Goal: Task Accomplishment & Management: Use online tool/utility

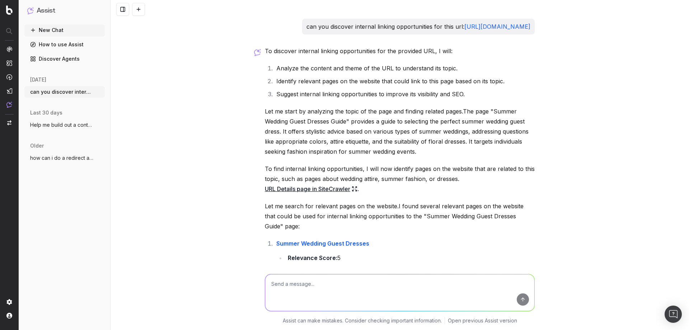
scroll to position [355, 0]
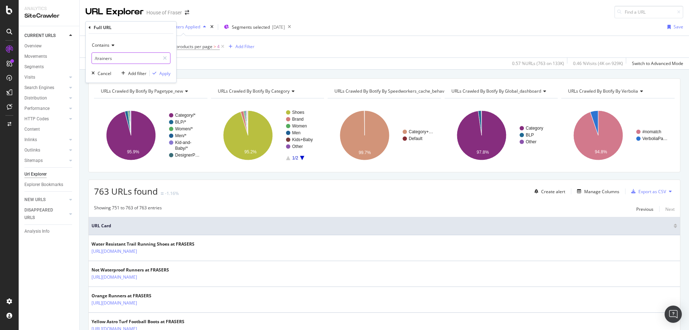
scroll to position [149, 0]
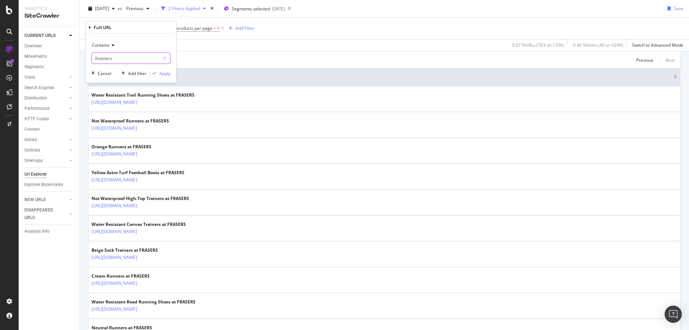
click at [118, 59] on input "/trainers" at bounding box center [126, 57] width 68 height 11
type input "/off-white"
click at [155, 73] on icon "button" at bounding box center [155, 73] width 4 height 4
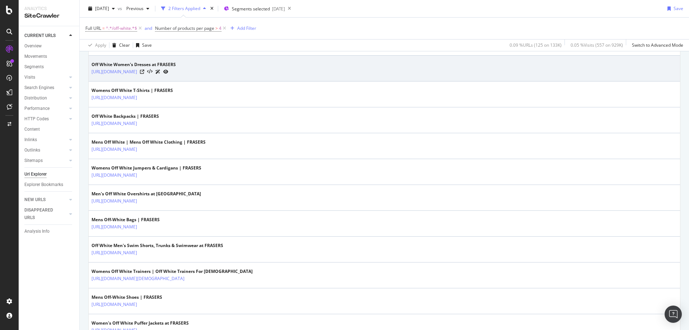
scroll to position [438, 0]
click at [144, 71] on icon at bounding box center [142, 71] width 4 height 4
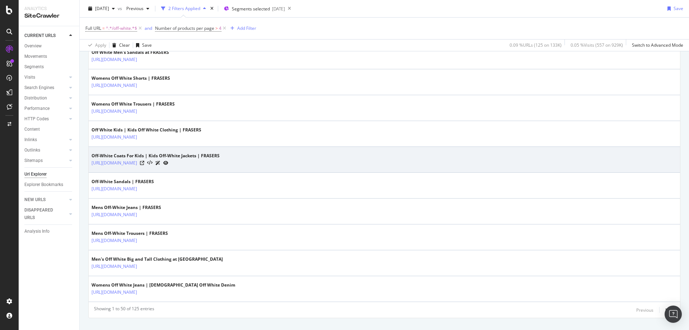
scroll to position [1239, 0]
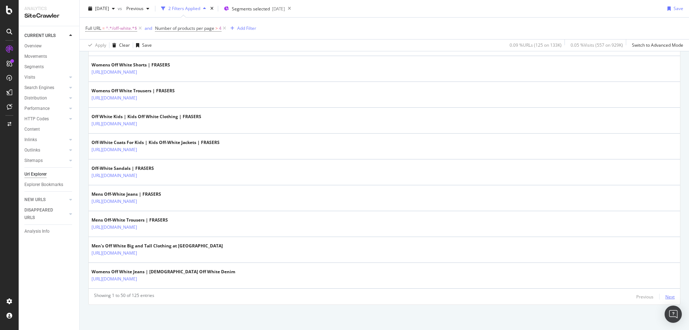
click at [666, 298] on div "Next" at bounding box center [670, 297] width 9 height 6
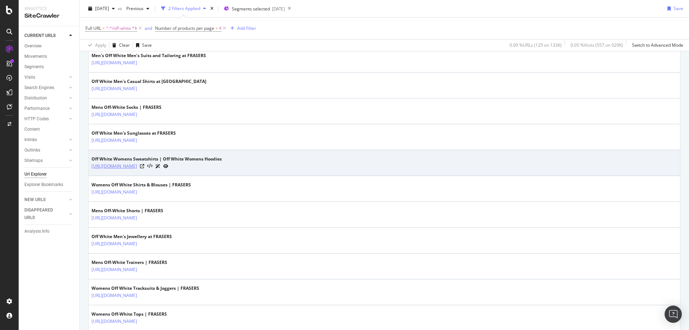
scroll to position [292, 0]
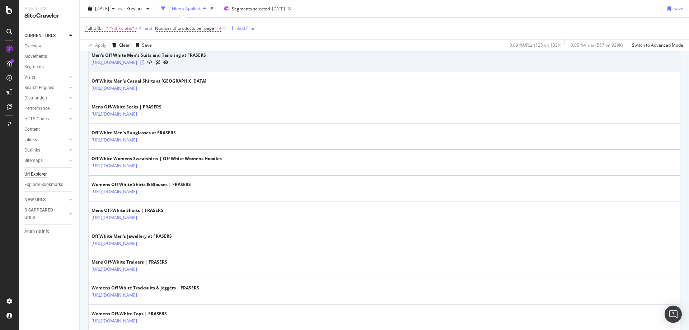
click at [144, 62] on icon at bounding box center [142, 62] width 4 height 4
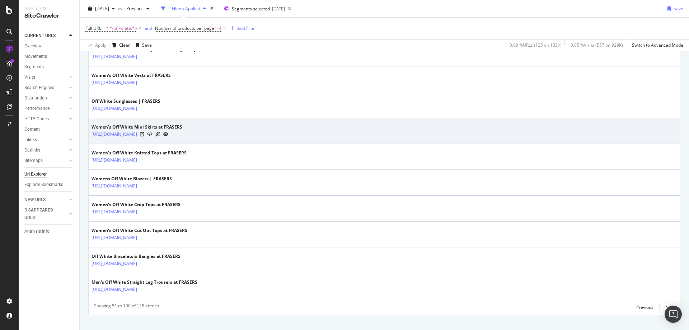
scroll to position [1239, 0]
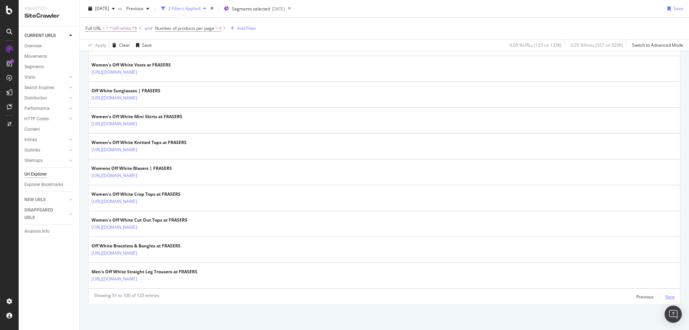
click at [666, 296] on div "Next" at bounding box center [670, 297] width 9 height 6
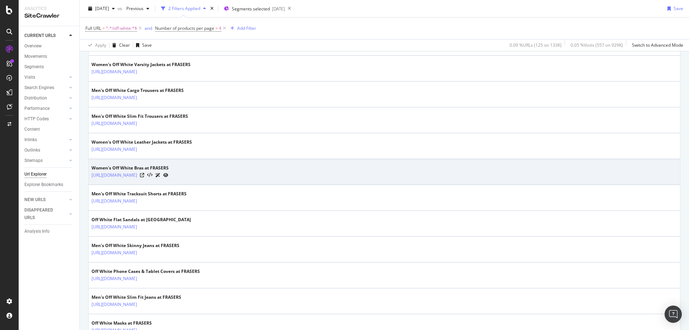
scroll to position [593, 0]
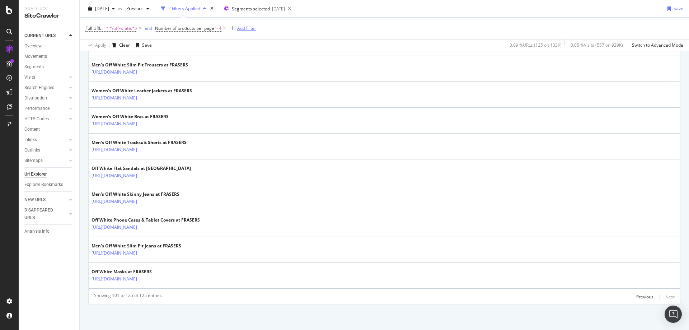
click at [240, 27] on div "Add Filter" at bounding box center [246, 28] width 19 height 6
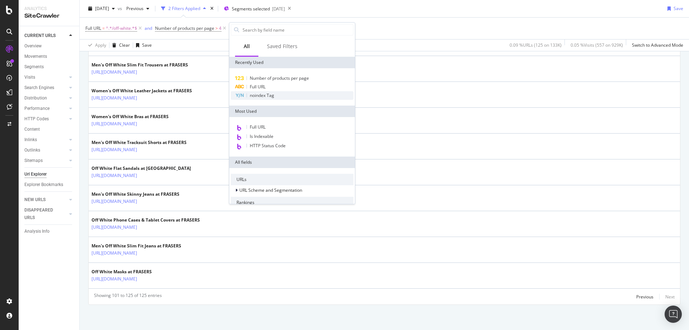
click at [255, 98] on div "noindex Tag" at bounding box center [292, 95] width 123 height 9
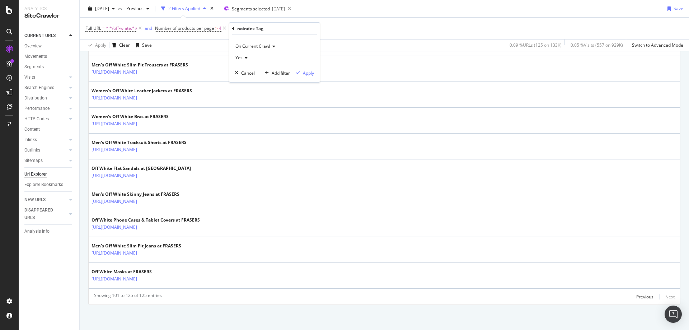
click at [242, 58] on span "Yes" at bounding box center [239, 58] width 7 height 6
click at [242, 79] on span "No" at bounding box center [242, 82] width 6 height 6
click at [307, 74] on div "Apply" at bounding box center [308, 73] width 11 height 6
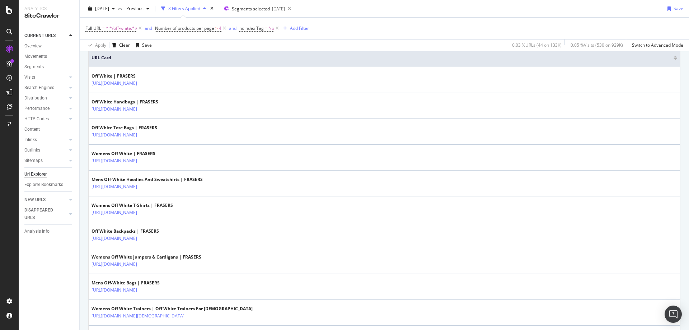
scroll to position [168, 0]
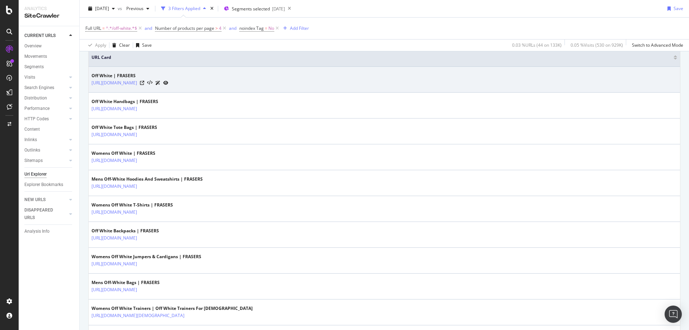
drag, startPoint x: 191, startPoint y: 88, endPoint x: 158, endPoint y: 88, distance: 33.4
click at [158, 88] on td "Off White | FRASERS https://www.houseoffraser.co.uk/brand/off-white" at bounding box center [385, 80] width 592 height 26
copy link "/brand/off-white"
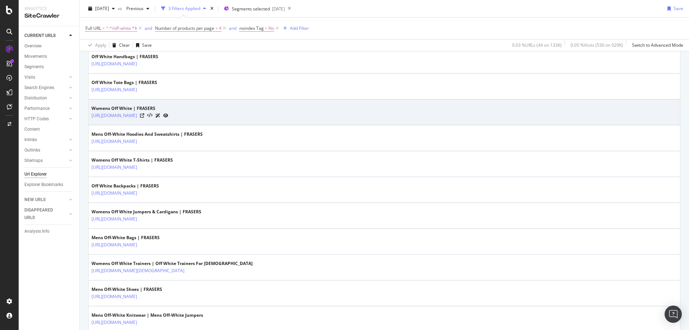
scroll to position [214, 0]
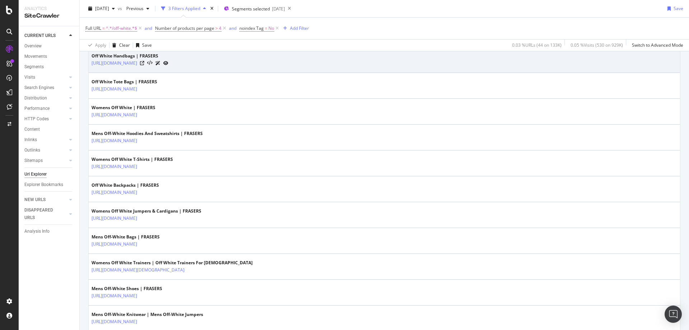
drag, startPoint x: 238, startPoint y: 70, endPoint x: 158, endPoint y: 68, distance: 80.1
click at [158, 68] on td "Off White Handbags | FRASERS https://www.houseoffraser.co.uk/bags-and-luggage/h…" at bounding box center [385, 60] width 592 height 26
copy tbody "/bags-and-luggage/handbags/off-white"
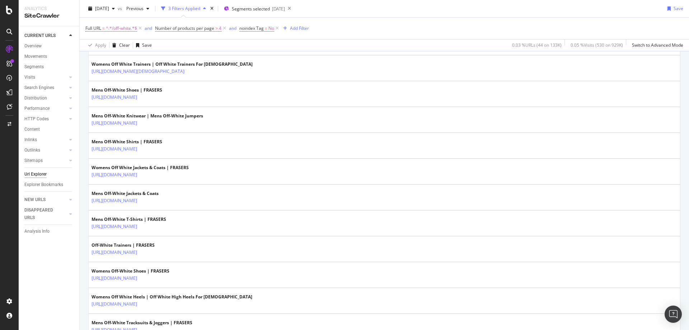
scroll to position [415, 0]
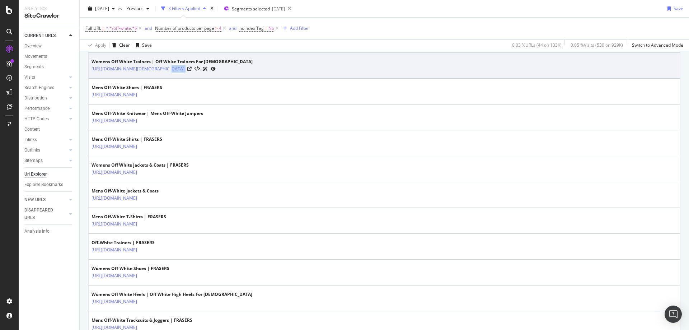
drag, startPoint x: 244, startPoint y: 73, endPoint x: 158, endPoint y: 74, distance: 85.8
click at [158, 74] on td "Womens Off White Trainers | Off White Trainers For Ladies https://www.houseoffr…" at bounding box center [385, 66] width 592 height 26
copy tbody "/shoes-and-boots/ladies-trainers/off-white"
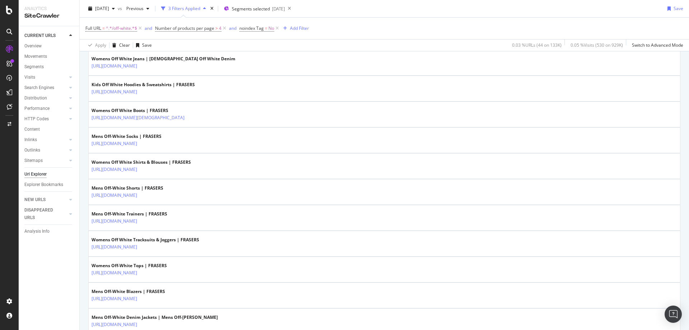
scroll to position [858, 0]
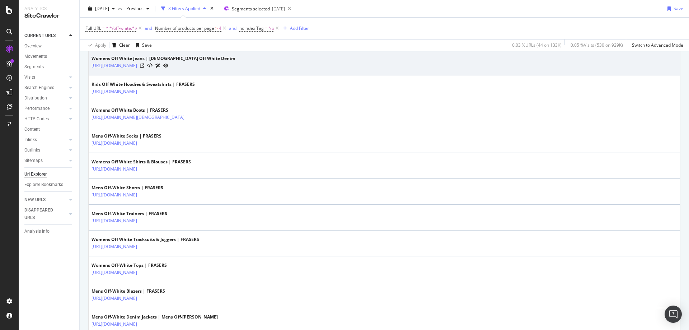
drag, startPoint x: 208, startPoint y: 70, endPoint x: 157, endPoint y: 71, distance: 50.6
click at [157, 71] on td "Womens Off White Jeans | Ladies Off White Denim https://www.houseoffraser.co.uk…" at bounding box center [385, 63] width 592 height 26
copy tbody "/women/jeans/off-white"
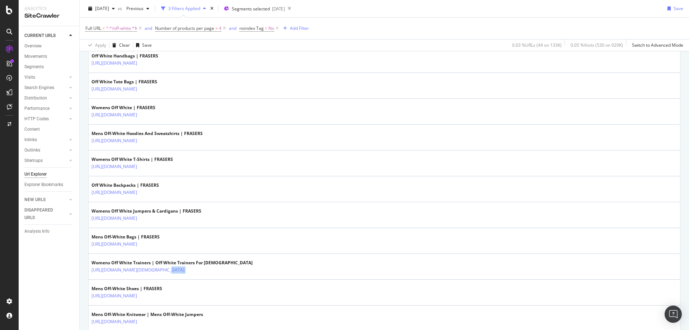
scroll to position [214, 0]
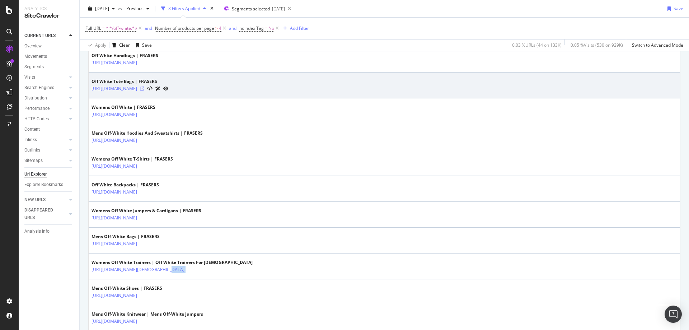
click at [144, 88] on icon at bounding box center [142, 89] width 4 height 4
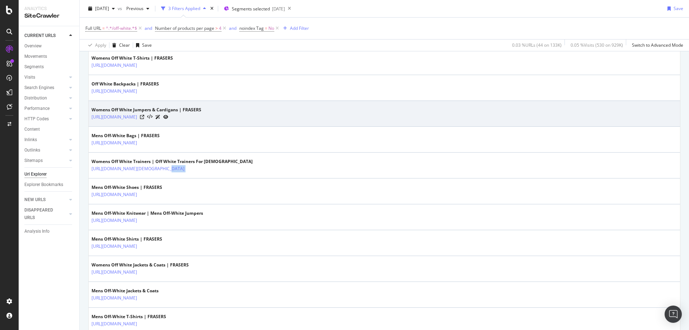
scroll to position [316, 0]
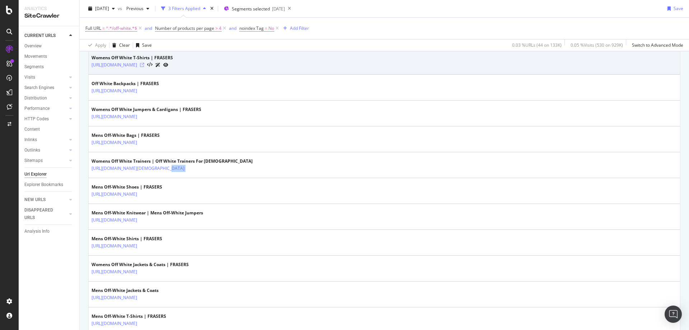
click at [144, 63] on icon at bounding box center [142, 65] width 4 height 4
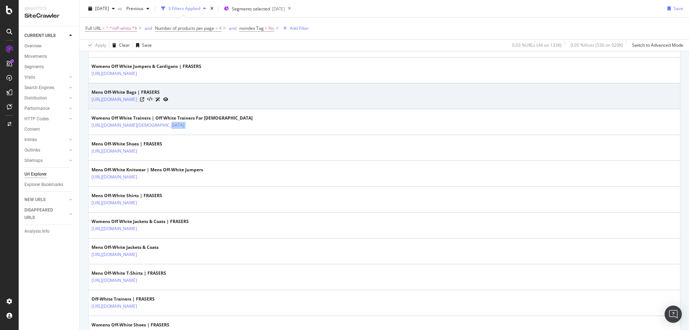
scroll to position [361, 0]
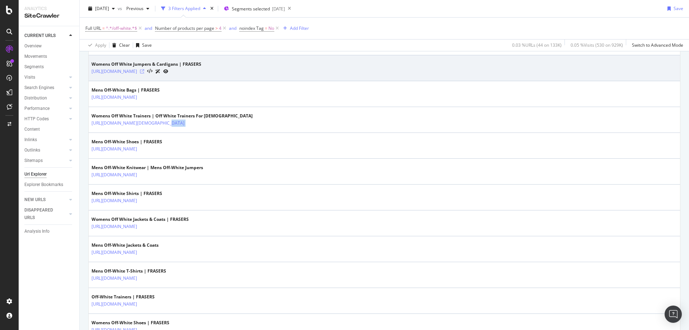
click at [144, 73] on icon at bounding box center [142, 71] width 4 height 4
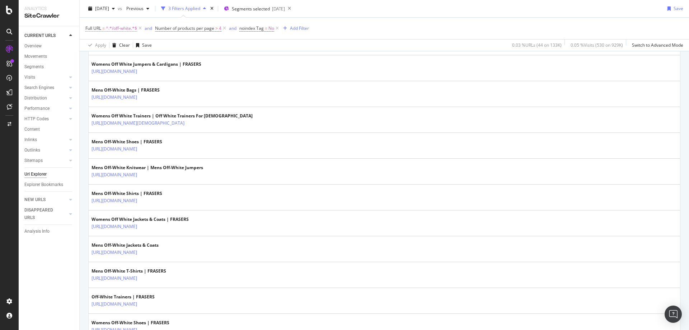
click at [125, 29] on span "^.*/off-white.*$" at bounding box center [121, 28] width 31 height 10
click at [128, 57] on input "/off-white" at bounding box center [126, 57] width 68 height 11
type input "/oakley"
click at [157, 75] on div "button" at bounding box center [155, 73] width 10 height 4
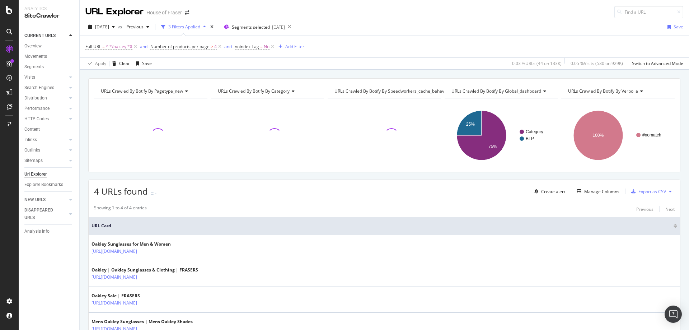
scroll to position [50, 0]
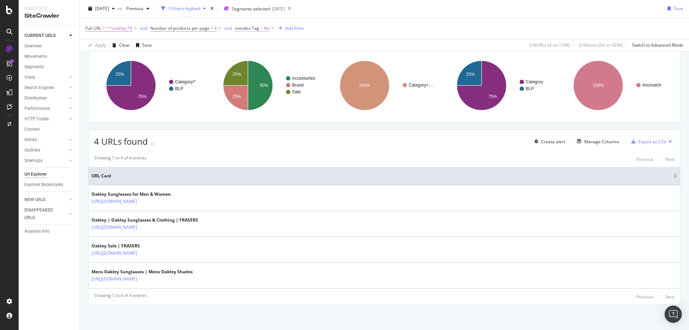
click at [259, 28] on span "noindex Tag" at bounding box center [247, 28] width 24 height 6
click at [248, 55] on icon at bounding box center [250, 57] width 5 height 4
click at [249, 73] on span "Yes" at bounding box center [249, 72] width 7 height 6
click at [317, 70] on div "Apply" at bounding box center [315, 72] width 11 height 6
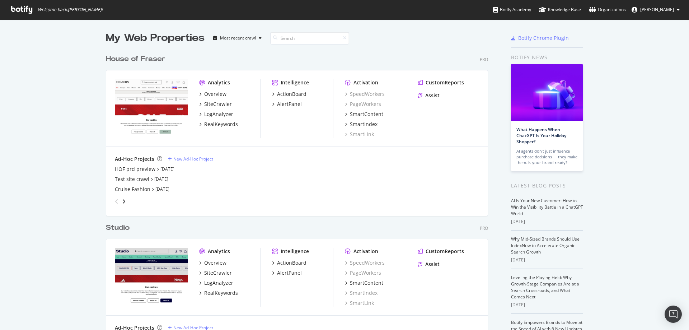
scroll to position [0, 0]
click at [135, 60] on div "House of Fraser" at bounding box center [135, 59] width 59 height 10
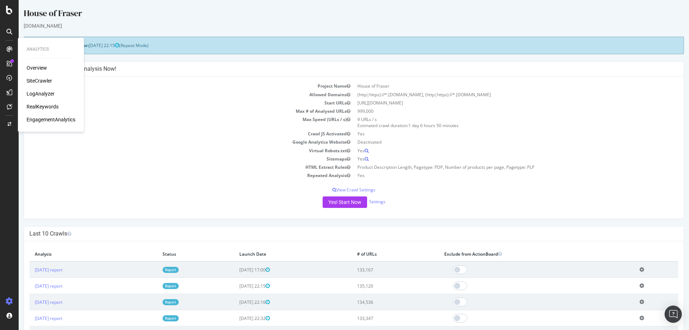
click at [34, 81] on div "SiteCrawler" at bounding box center [39, 80] width 25 height 7
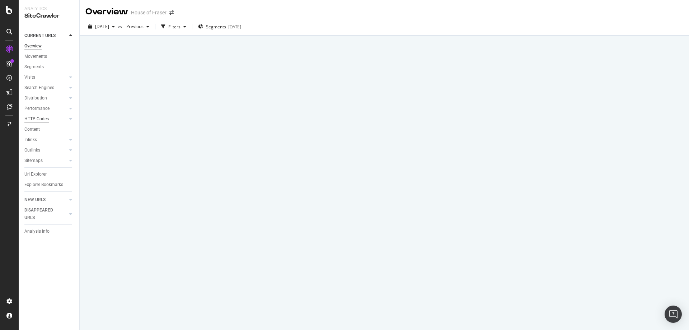
click at [36, 120] on div "HTTP Codes" at bounding box center [36, 119] width 24 height 8
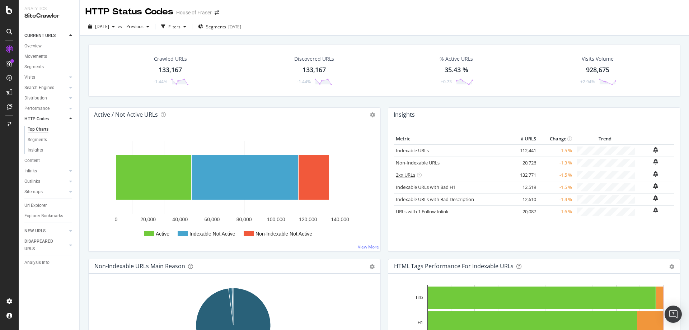
click at [405, 177] on link "2xx URLs" at bounding box center [405, 175] width 19 height 6
click at [399, 175] on link "2xx URLs" at bounding box center [405, 175] width 19 height 6
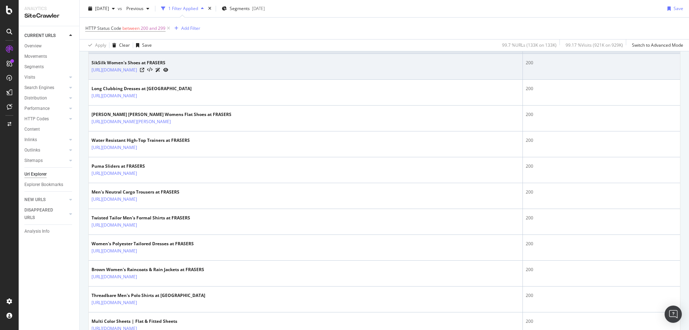
scroll to position [183, 0]
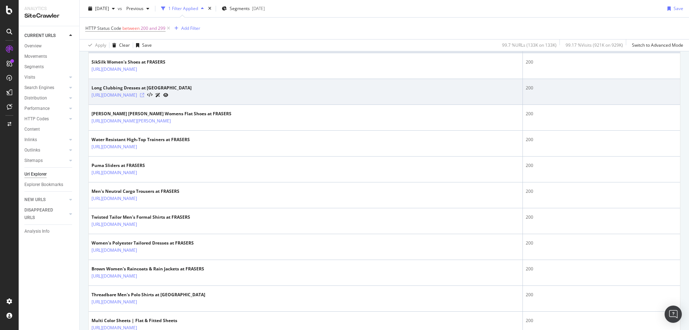
click at [144, 94] on icon at bounding box center [142, 95] width 4 height 4
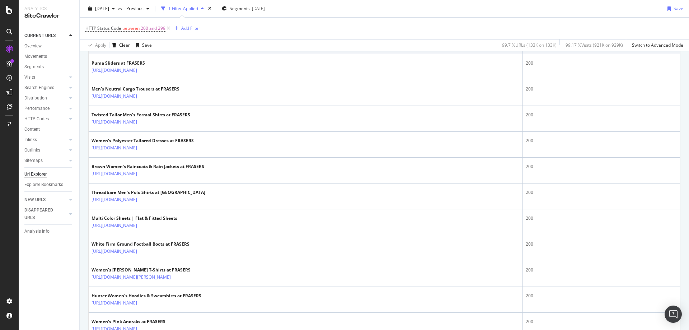
scroll to position [286, 0]
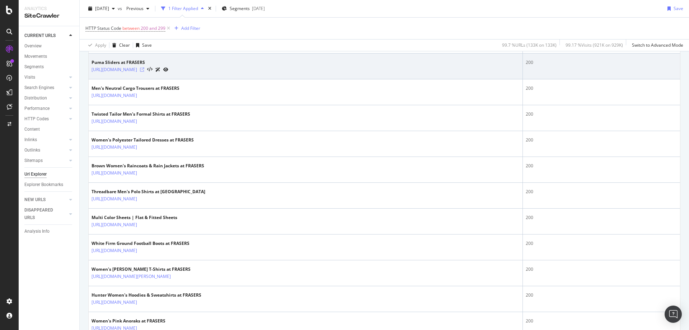
click at [144, 71] on icon at bounding box center [142, 70] width 4 height 4
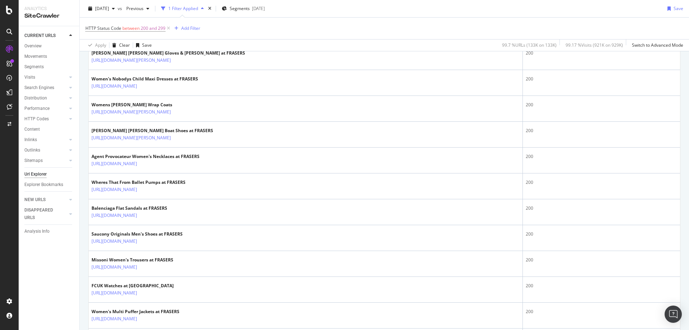
scroll to position [644, 0]
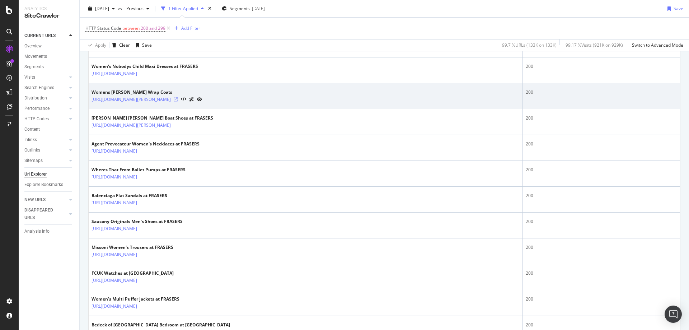
click at [178, 99] on icon at bounding box center [176, 99] width 4 height 4
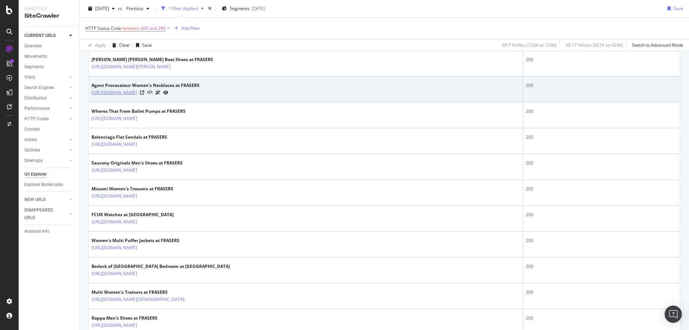
scroll to position [704, 0]
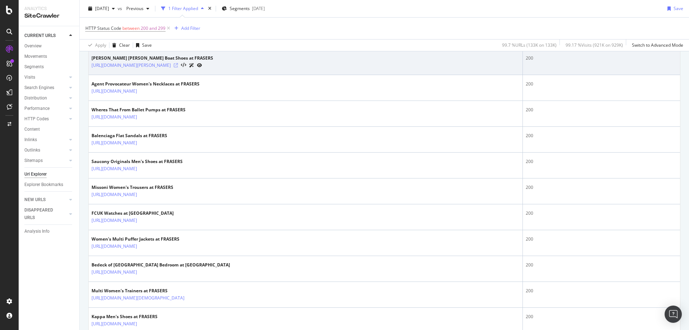
click at [178, 64] on icon at bounding box center [176, 65] width 4 height 4
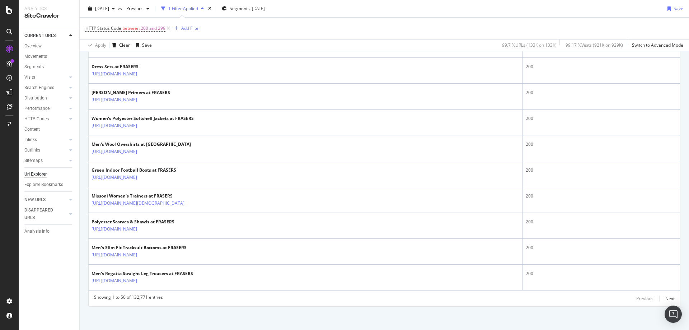
scroll to position [1240, 0]
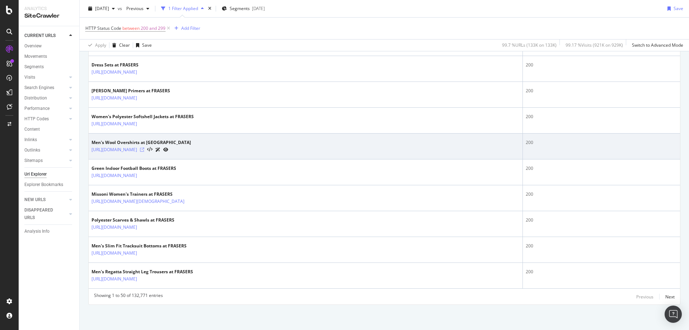
click at [144, 150] on icon at bounding box center [142, 150] width 4 height 4
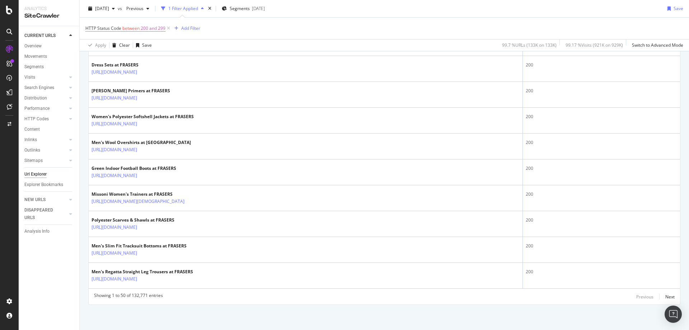
click at [659, 297] on div "Previous Next" at bounding box center [656, 296] width 38 height 9
click at [666, 297] on div "Next" at bounding box center [670, 297] width 9 height 6
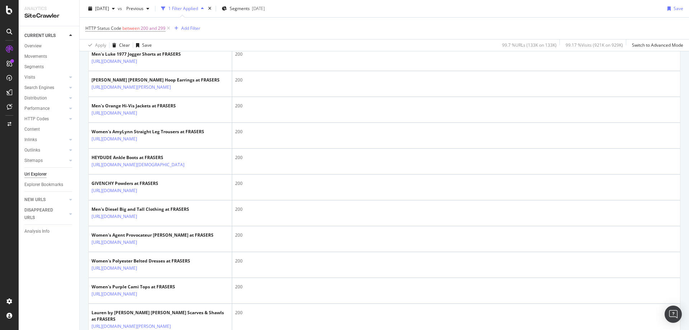
scroll to position [508, 0]
click at [144, 37] on icon at bounding box center [142, 35] width 4 height 4
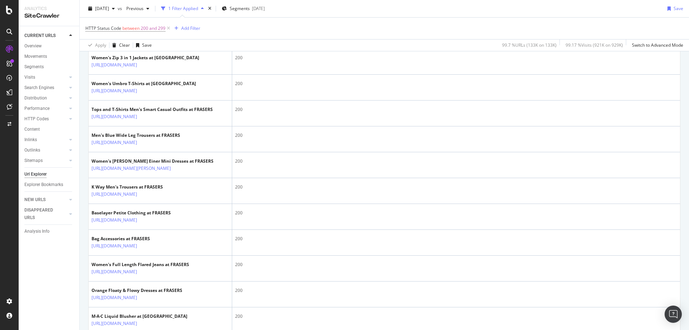
scroll to position [847, 0]
click at [185, 23] on div "HTTP Status Code between 200 and 299 Add Filter" at bounding box center [384, 29] width 598 height 22
click at [186, 29] on div "Add Filter" at bounding box center [190, 28] width 19 height 6
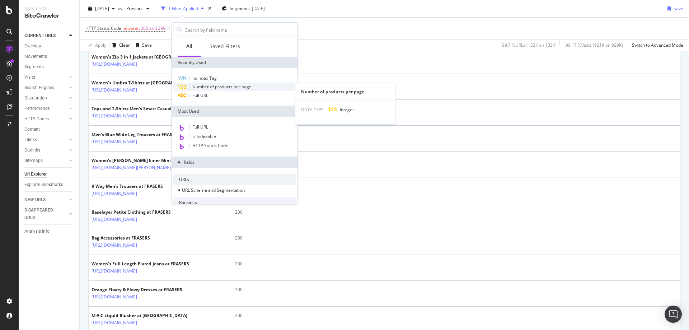
click at [209, 84] on span "Number of products per page" at bounding box center [221, 87] width 59 height 6
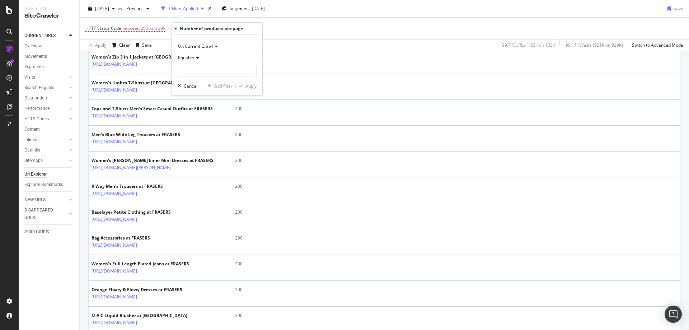
click at [190, 61] on div "Equal to" at bounding box center [217, 57] width 79 height 11
click at [188, 112] on span "Greater than" at bounding box center [194, 110] width 26 height 6
click at [185, 72] on input "number" at bounding box center [217, 70] width 79 height 11
type input "4"
click at [244, 84] on div "button" at bounding box center [241, 86] width 10 height 4
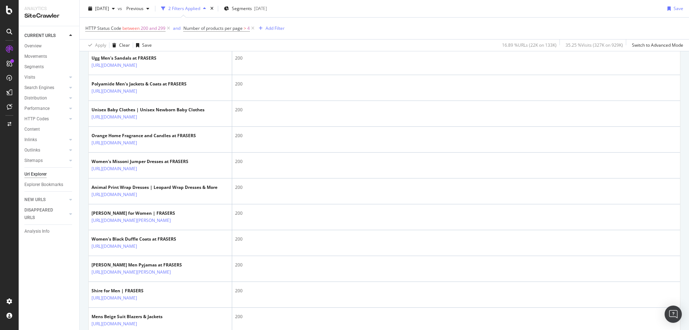
scroll to position [615, 0]
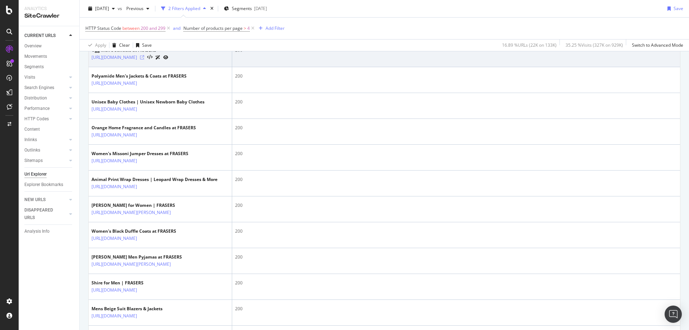
click at [144, 60] on icon at bounding box center [142, 57] width 4 height 4
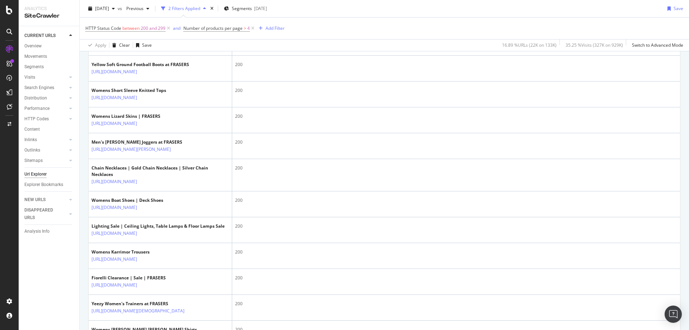
scroll to position [1092, 0]
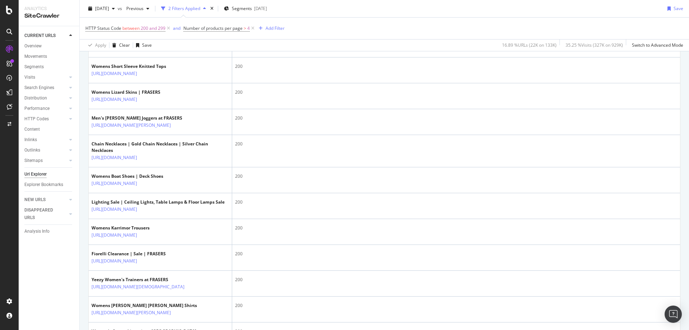
scroll to position [1134, 0]
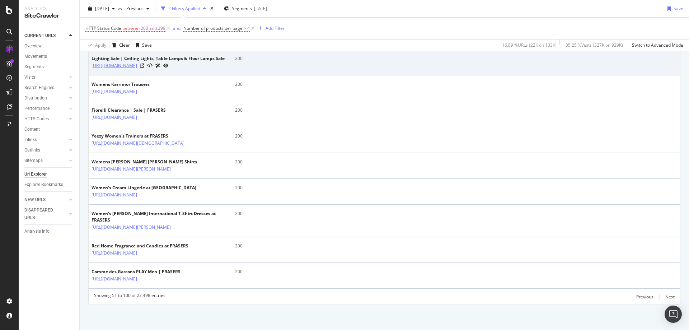
scroll to position [1539, 0]
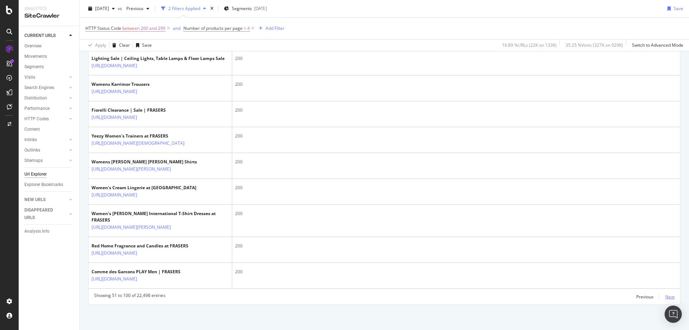
click at [666, 296] on div "Next" at bounding box center [670, 297] width 9 height 6
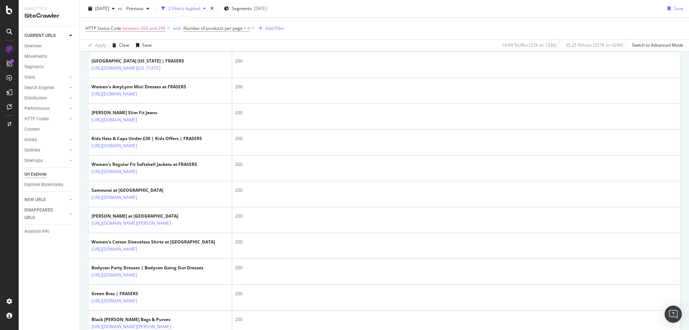
scroll to position [1173, 0]
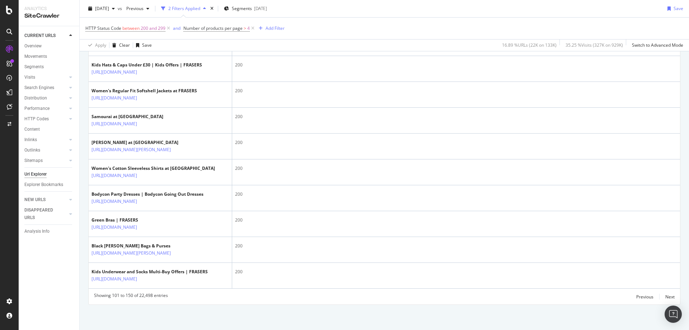
scroll to position [1515, 0]
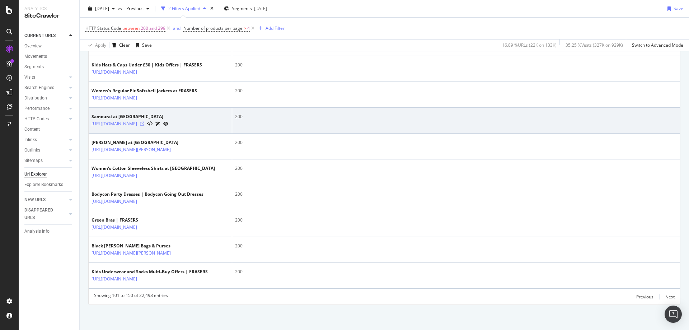
click at [144, 122] on icon at bounding box center [142, 124] width 4 height 4
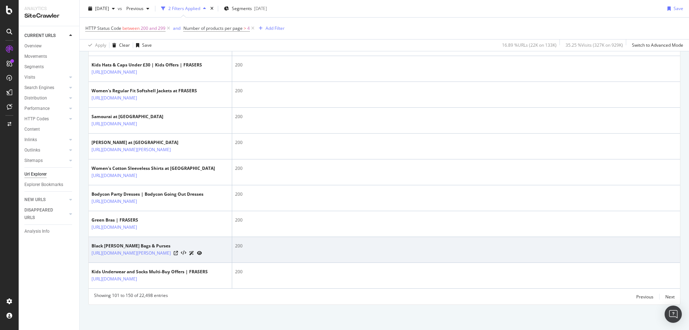
scroll to position [1533, 0]
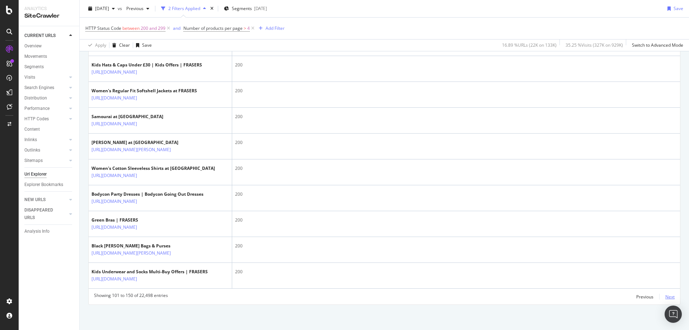
click at [666, 294] on div "Next" at bounding box center [670, 297] width 9 height 6
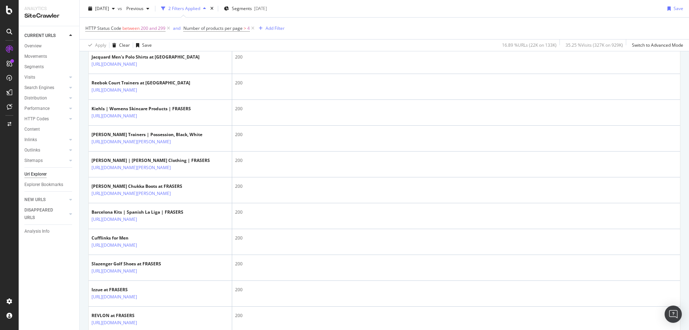
scroll to position [370, 0]
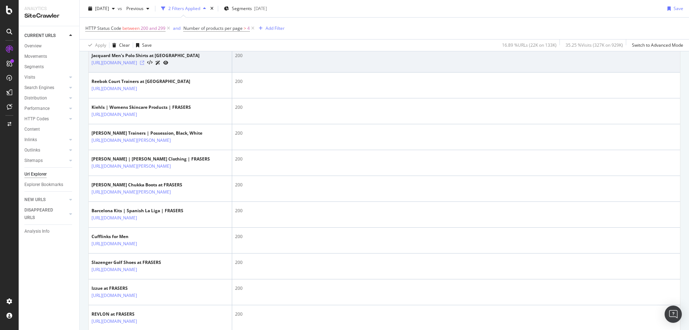
click at [144, 65] on icon at bounding box center [142, 63] width 4 height 4
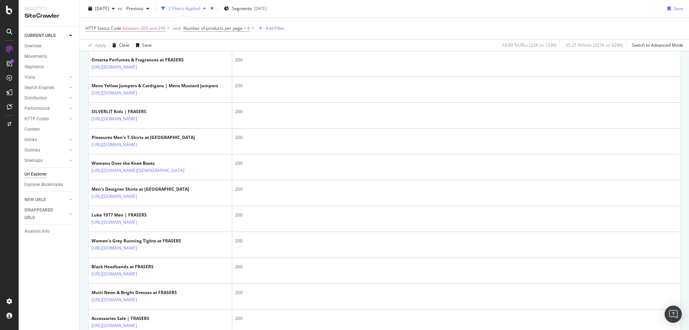
scroll to position [676, 0]
click at [144, 17] on icon at bounding box center [142, 15] width 4 height 4
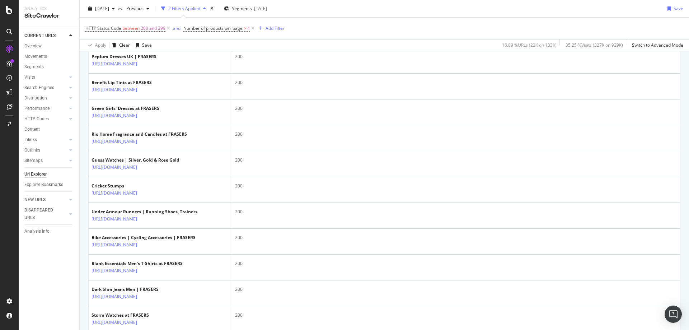
scroll to position [993, 0]
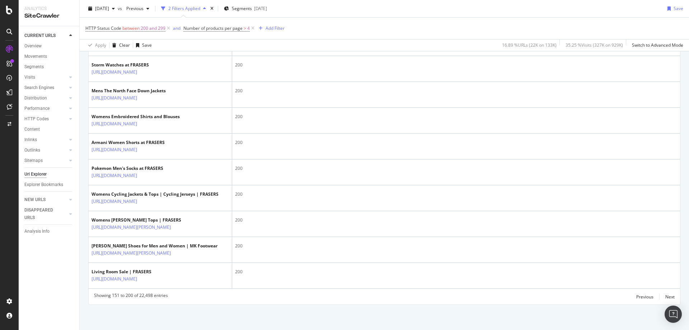
scroll to position [1534, 0]
click at [666, 296] on div "Next" at bounding box center [670, 297] width 9 height 6
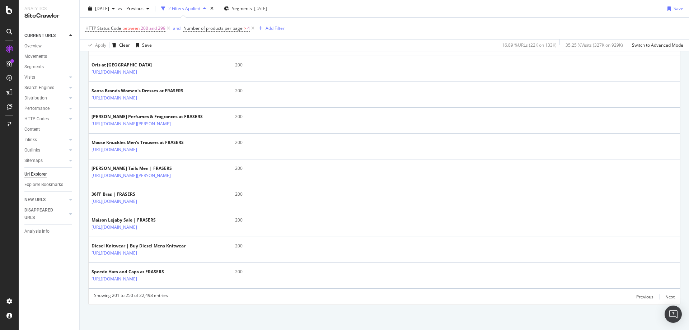
scroll to position [1271, 0]
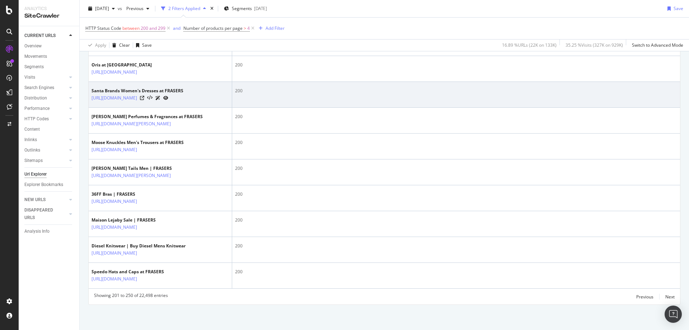
scroll to position [1446, 0]
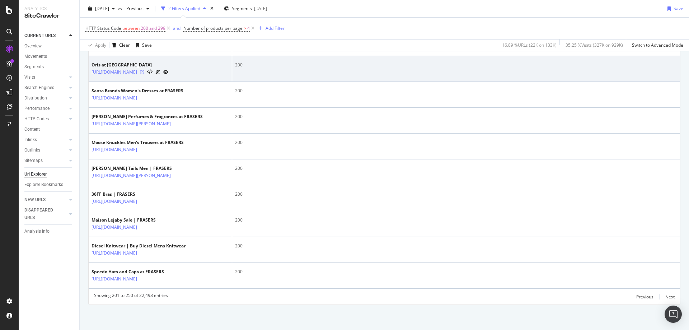
click at [144, 74] on icon at bounding box center [142, 72] width 4 height 4
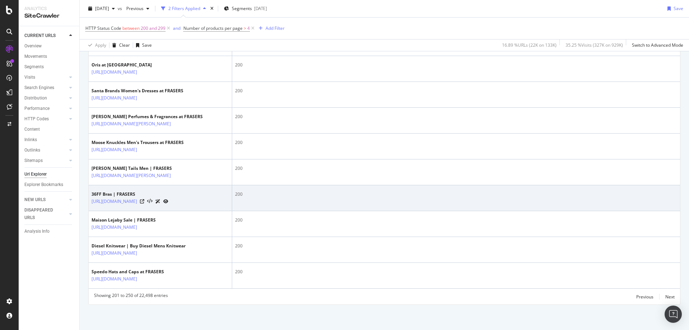
scroll to position [1526, 0]
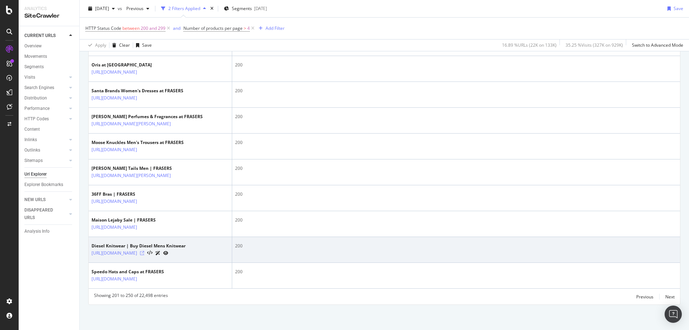
click at [144, 251] on icon at bounding box center [142, 253] width 4 height 4
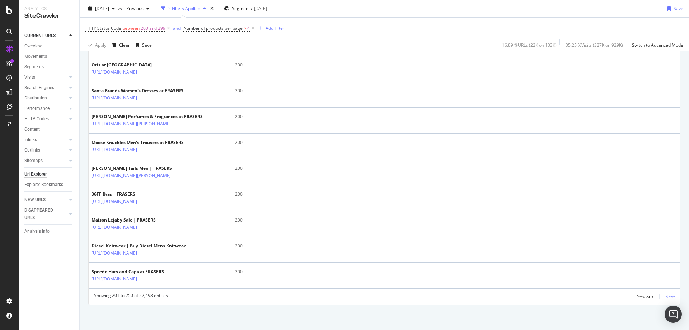
click at [667, 296] on div "Next" at bounding box center [670, 297] width 9 height 6
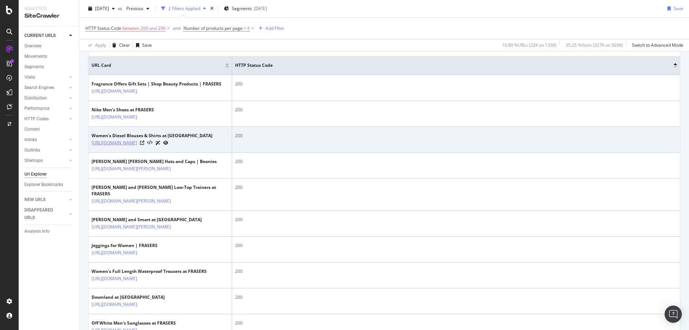
scroll to position [162, 0]
click at [144, 144] on icon at bounding box center [142, 142] width 4 height 4
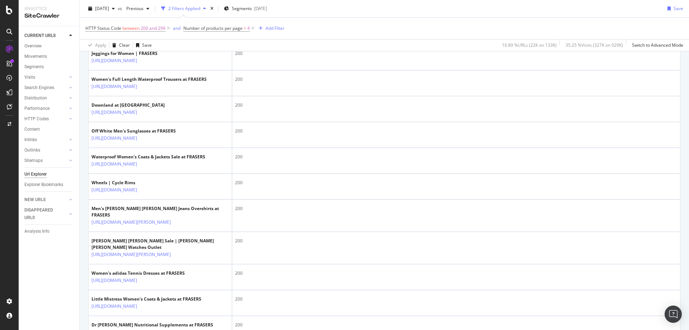
scroll to position [353, 0]
click at [178, 37] on icon at bounding box center [176, 34] width 4 height 4
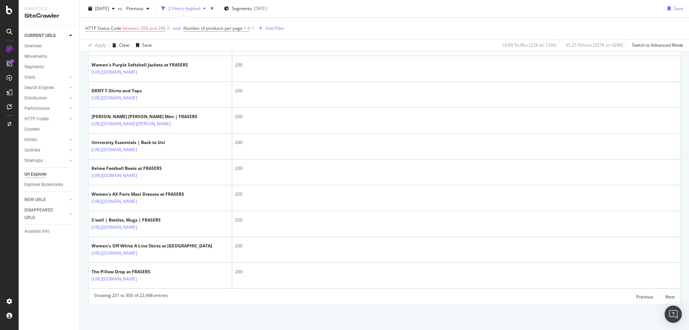
scroll to position [1526, 0]
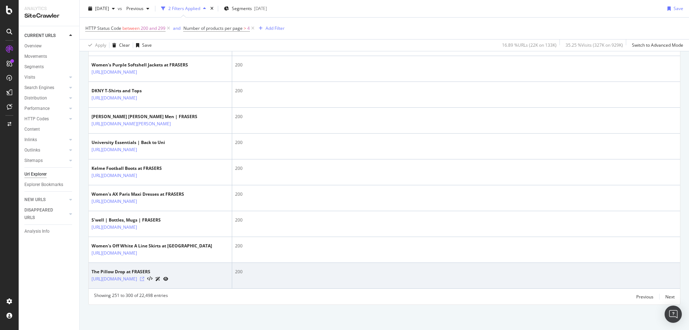
click at [144, 277] on icon at bounding box center [142, 279] width 4 height 4
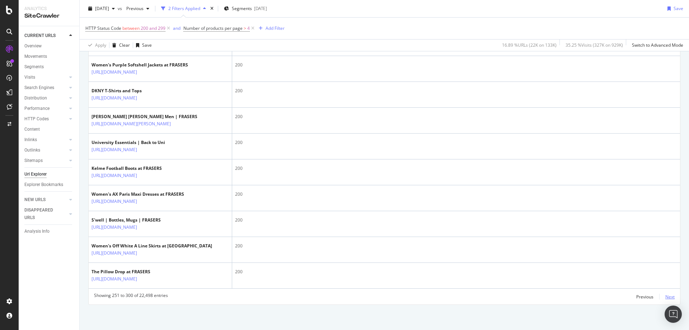
click at [666, 295] on div "Next" at bounding box center [670, 297] width 9 height 6
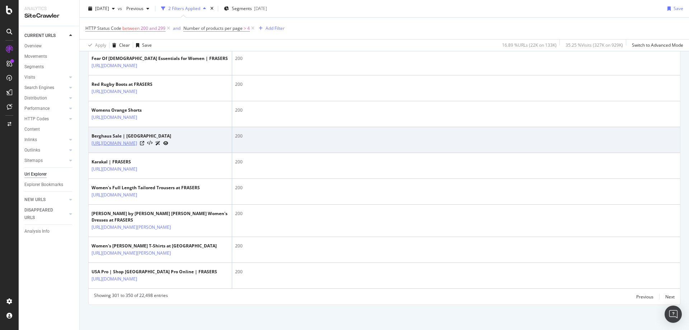
scroll to position [1520, 0]
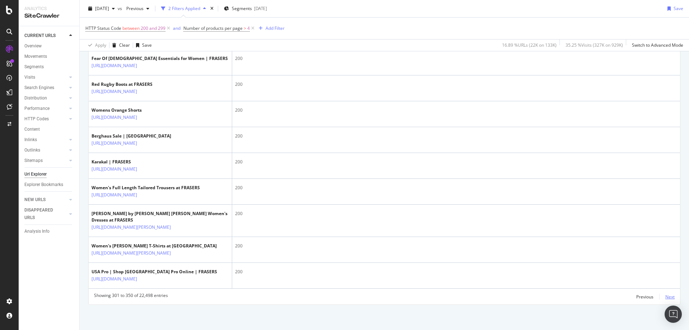
click at [666, 297] on div "Next" at bounding box center [670, 297] width 9 height 6
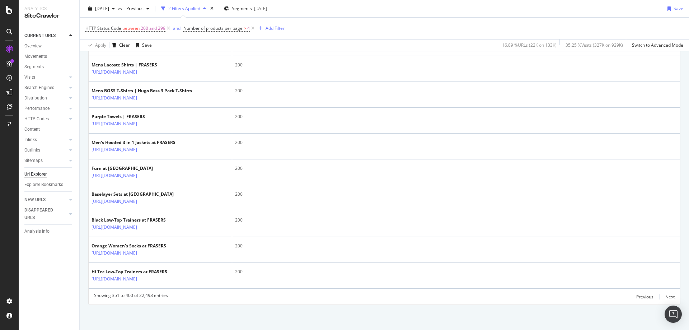
scroll to position [1533, 0]
click at [666, 295] on div "Next" at bounding box center [670, 297] width 9 height 6
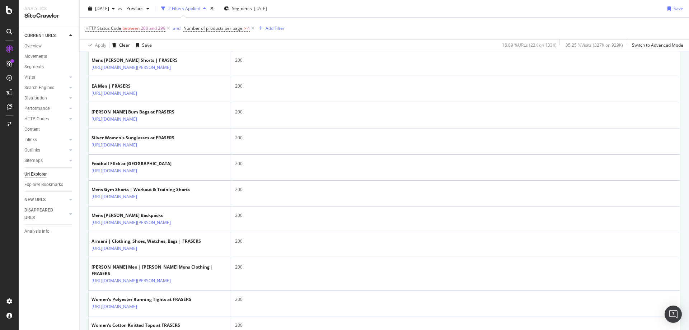
scroll to position [916, 0]
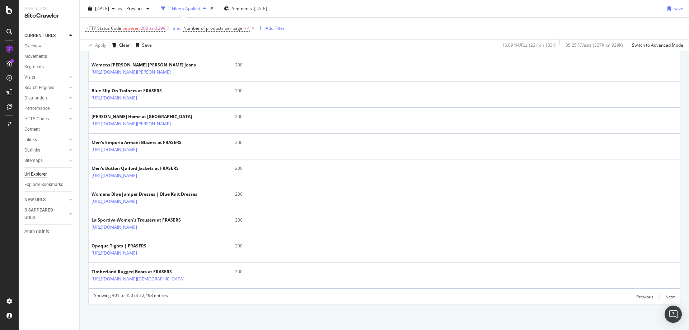
scroll to position [1513, 0]
click at [666, 296] on div "Next" at bounding box center [670, 297] width 9 height 6
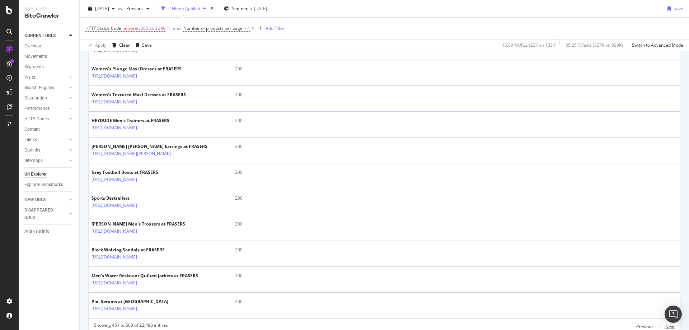
scroll to position [1217, 0]
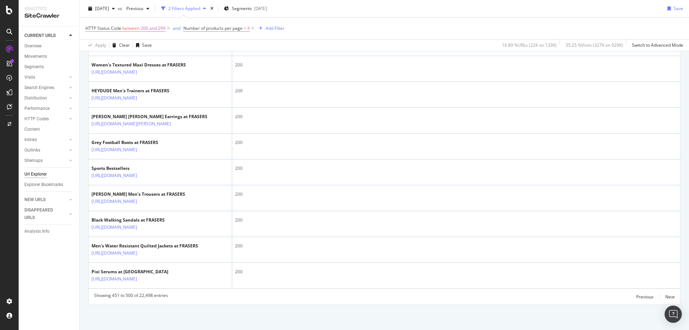
scroll to position [1526, 0]
click at [666, 299] on div "Next" at bounding box center [670, 297] width 9 height 6
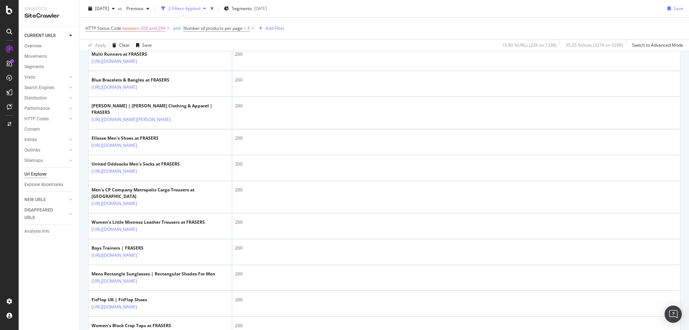
scroll to position [353, 0]
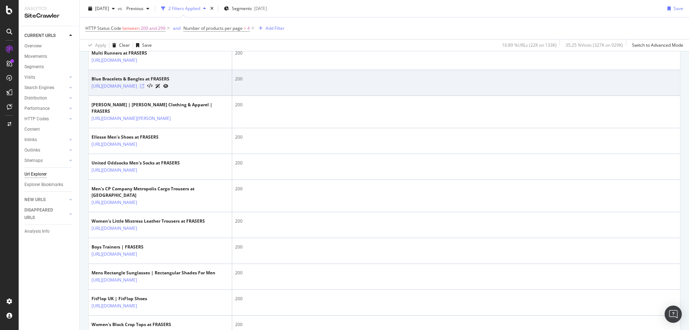
click at [144, 88] on icon at bounding box center [142, 86] width 4 height 4
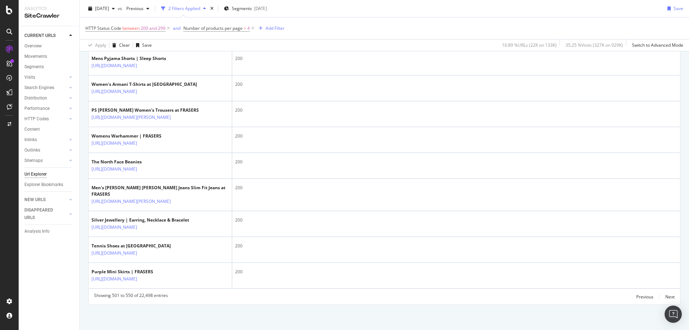
scroll to position [1553, 0]
click at [666, 297] on div "Next" at bounding box center [670, 297] width 9 height 6
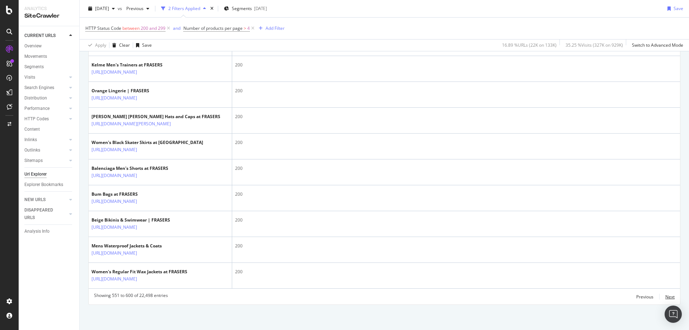
scroll to position [1561, 0]
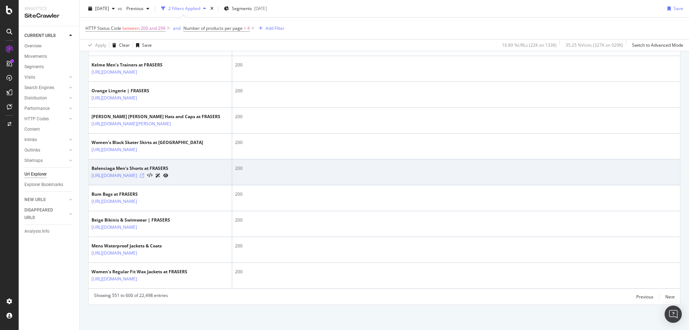
click at [144, 173] on icon at bounding box center [142, 175] width 4 height 4
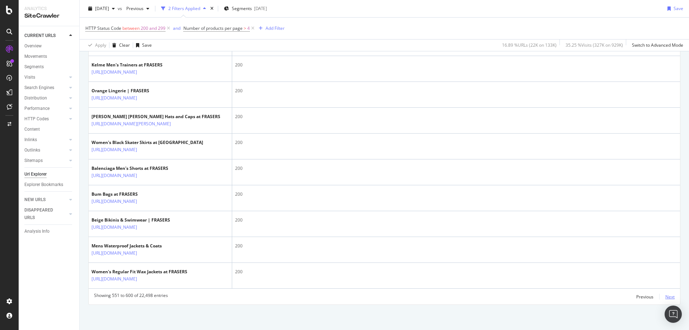
click at [666, 300] on div "Next" at bounding box center [670, 297] width 9 height 8
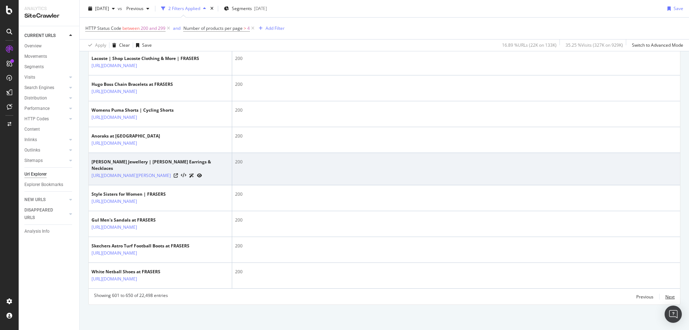
scroll to position [1513, 0]
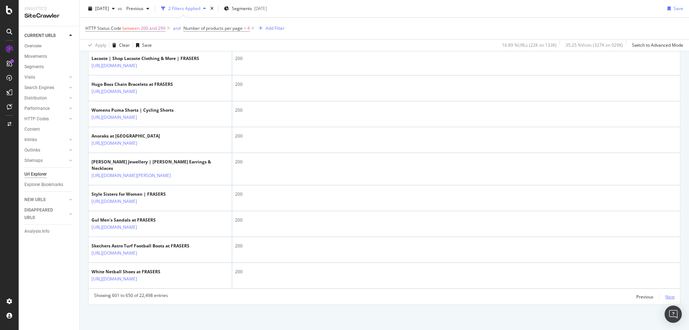
click at [666, 297] on div "Next" at bounding box center [670, 297] width 9 height 6
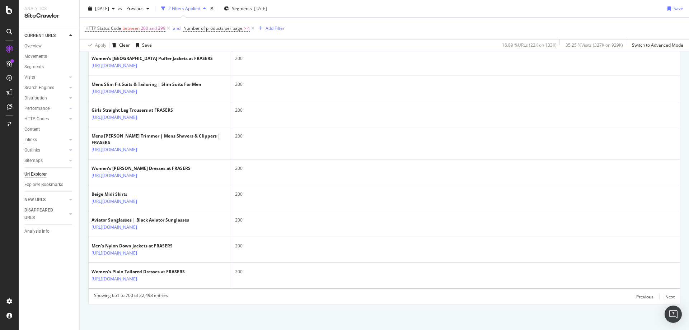
scroll to position [1520, 0]
click at [666, 294] on div "Next" at bounding box center [670, 297] width 9 height 6
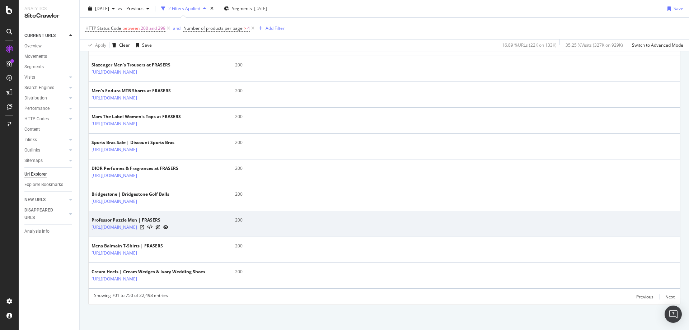
scroll to position [1526, 0]
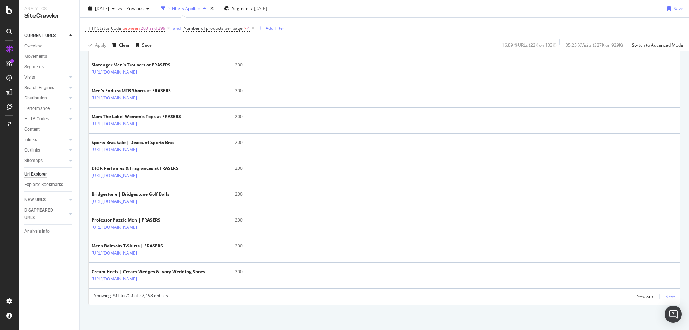
click at [666, 296] on div "Next" at bounding box center [670, 297] width 9 height 6
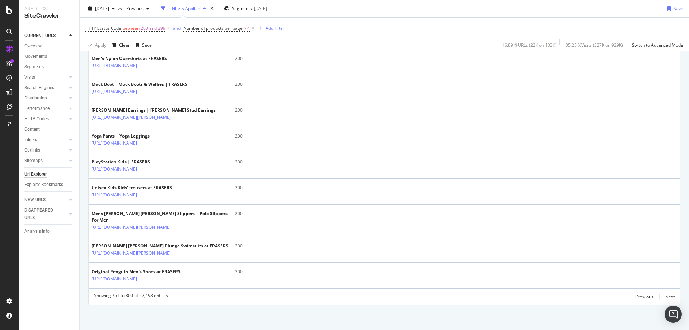
scroll to position [1435, 0]
click at [144, 42] on icon at bounding box center [142, 40] width 4 height 4
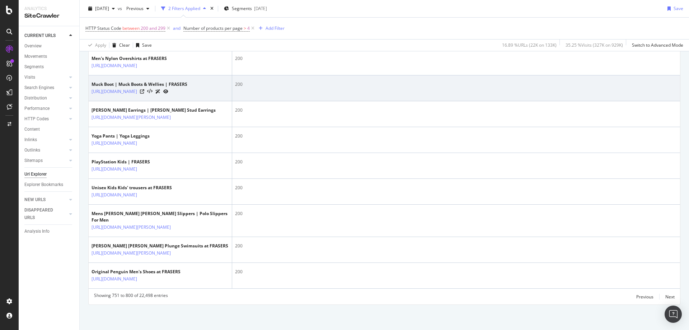
scroll to position [1560, 0]
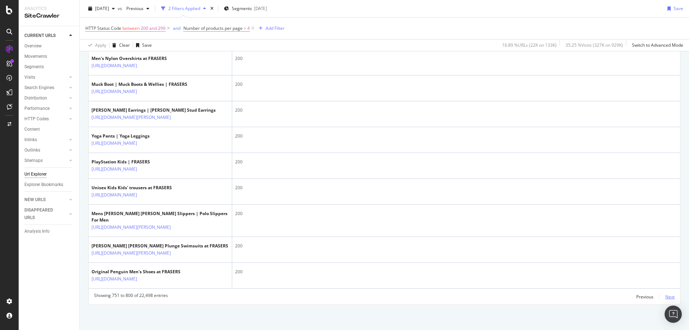
click at [666, 297] on div "Next" at bounding box center [670, 297] width 9 height 6
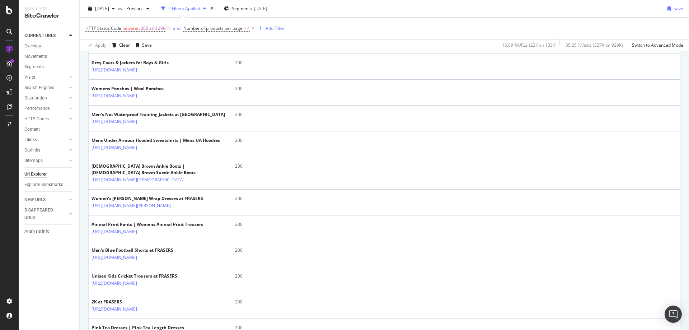
scroll to position [1178, 0]
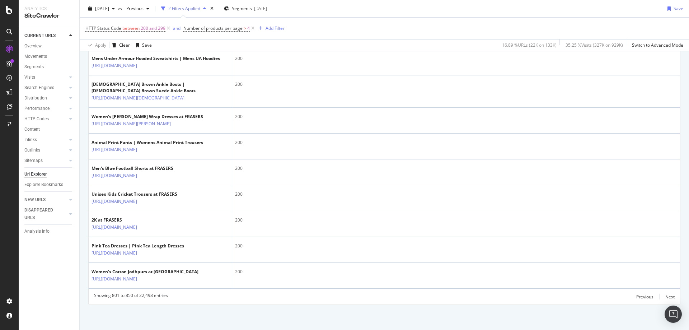
scroll to position [1567, 0]
click at [668, 298] on div "Next" at bounding box center [670, 297] width 9 height 6
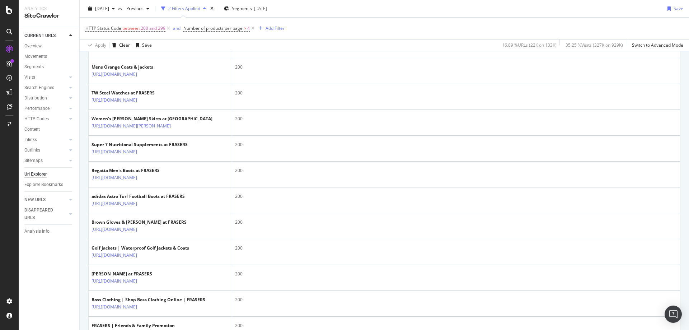
scroll to position [721, 0]
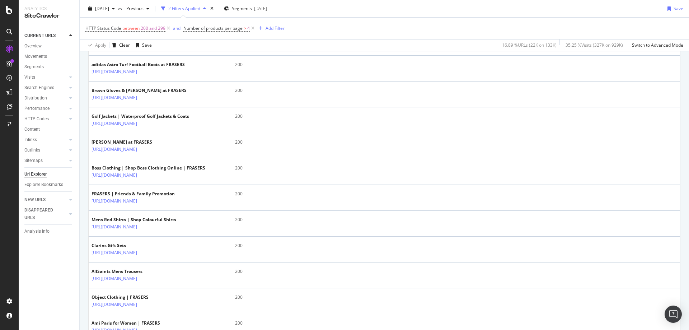
scroll to position [854, 0]
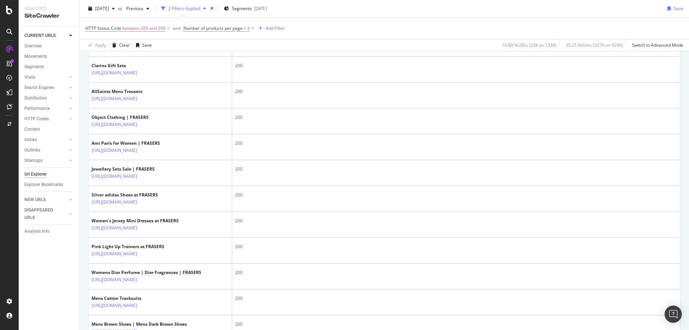
scroll to position [1041, 0]
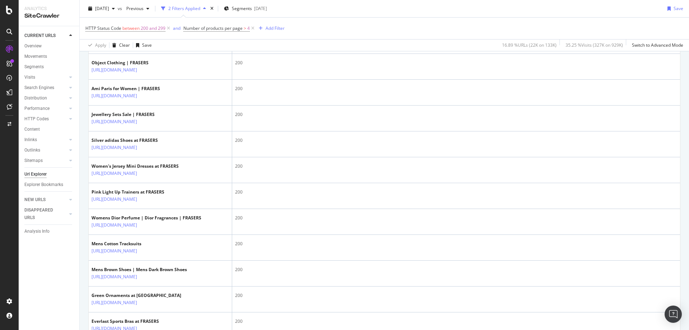
scroll to position [1090, 0]
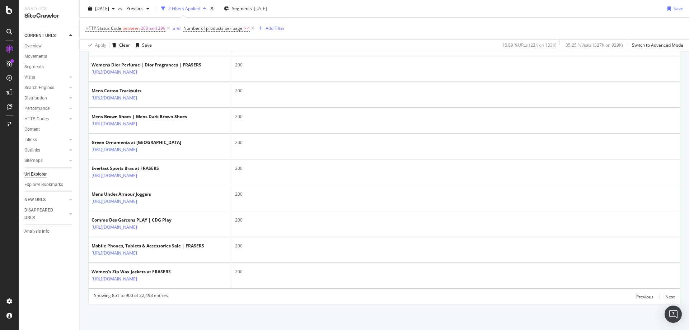
scroll to position [1554, 0]
click at [666, 294] on div "Next" at bounding box center [670, 297] width 9 height 6
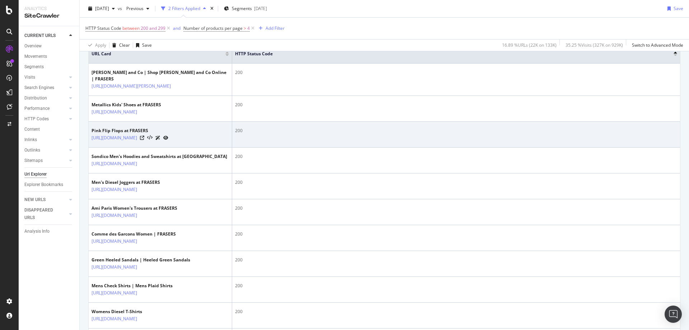
scroll to position [173, 0]
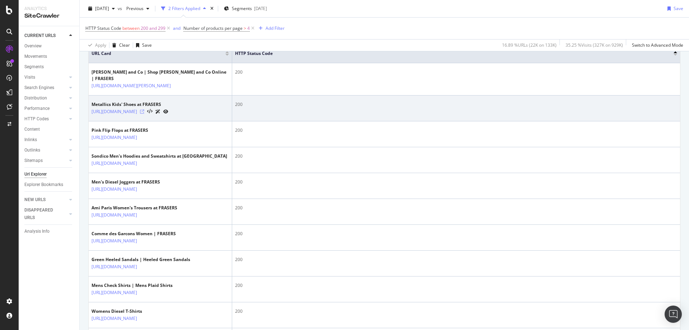
click at [144, 114] on icon at bounding box center [142, 112] width 4 height 4
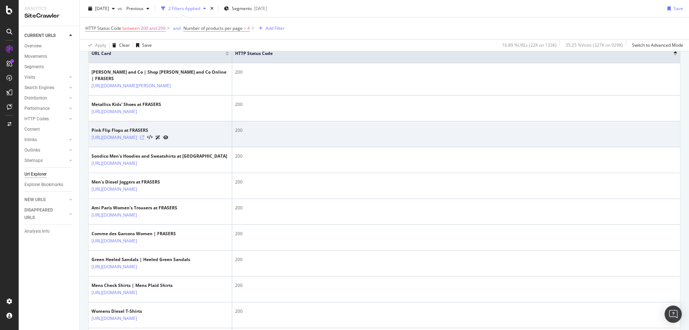
click at [144, 140] on icon at bounding box center [142, 137] width 4 height 4
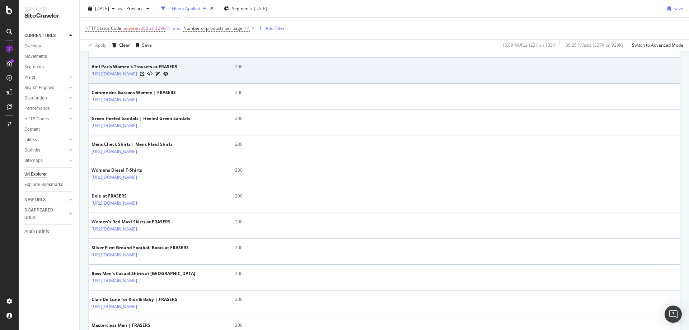
scroll to position [314, 0]
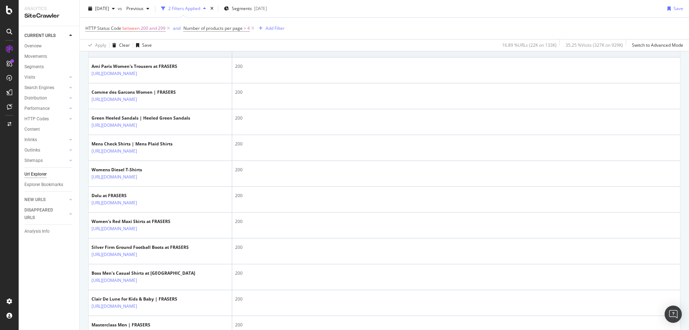
click at [144, 50] on icon at bounding box center [142, 48] width 4 height 4
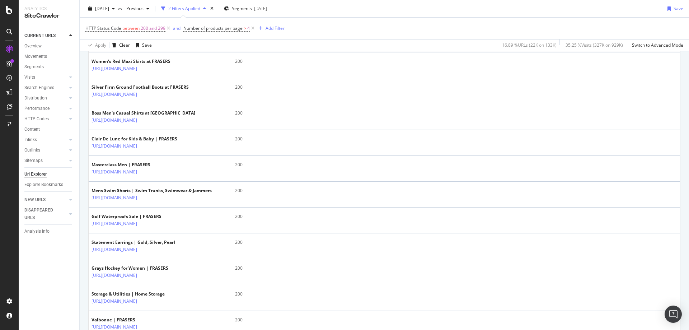
scroll to position [489, 0]
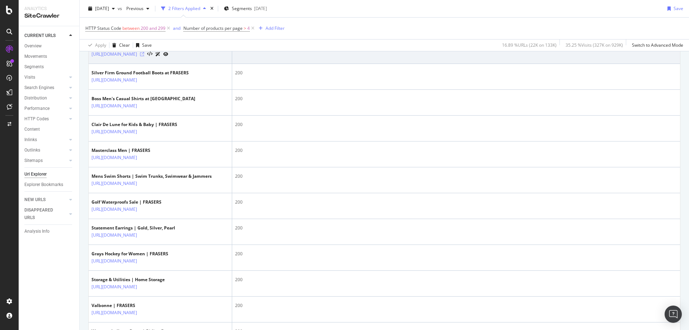
click at [144, 56] on icon at bounding box center [142, 54] width 4 height 4
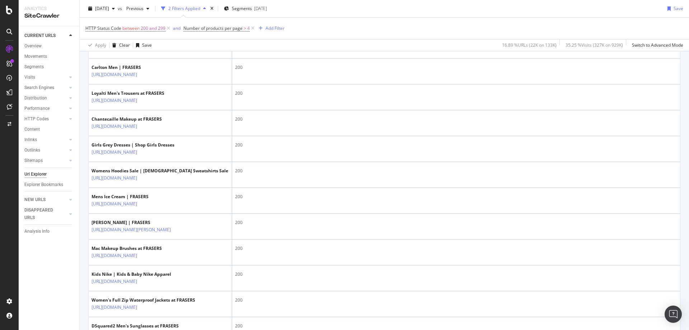
scroll to position [1090, 0]
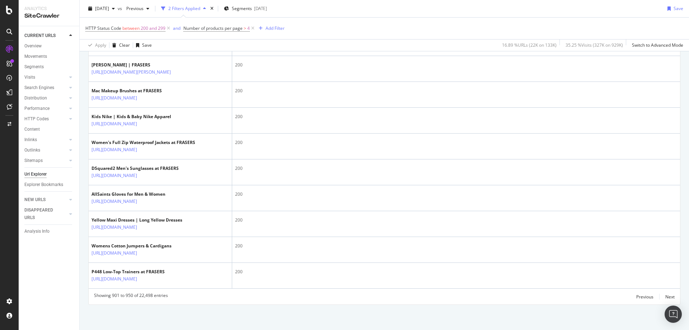
scroll to position [1506, 0]
click at [666, 297] on div "Next" at bounding box center [670, 297] width 9 height 6
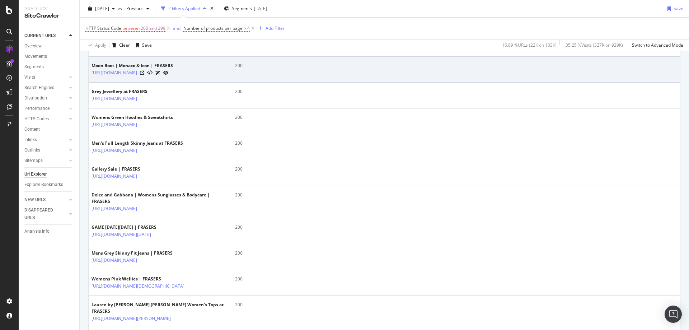
scroll to position [206, 0]
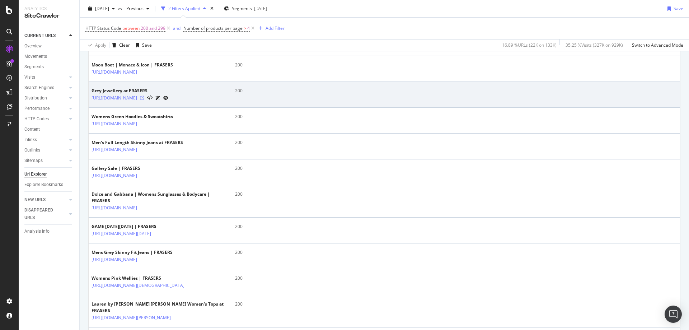
click at [144, 100] on icon at bounding box center [142, 98] width 4 height 4
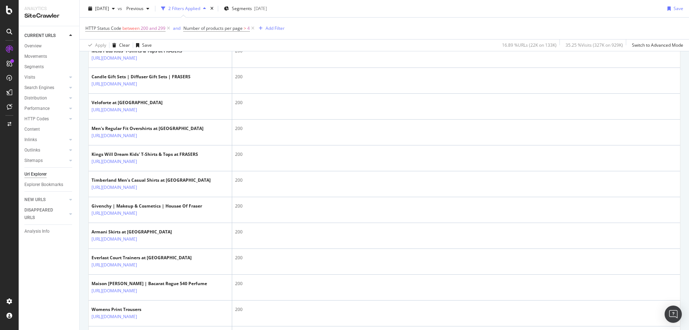
scroll to position [786, 0]
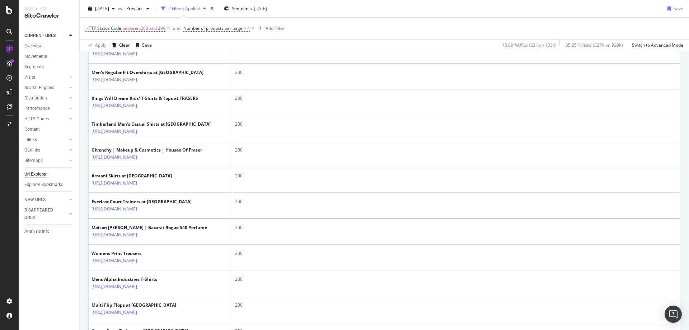
scroll to position [833, 0]
click at [144, 3] on icon at bounding box center [142, 1] width 4 height 4
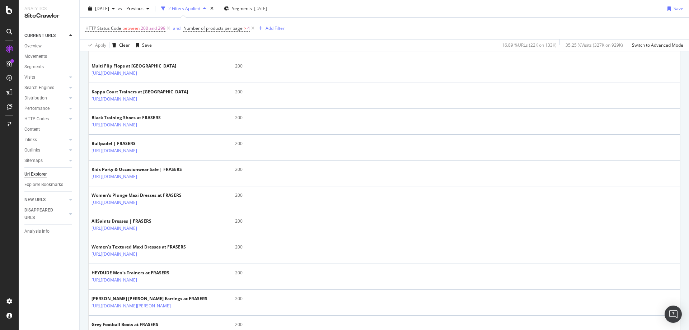
scroll to position [1071, 0]
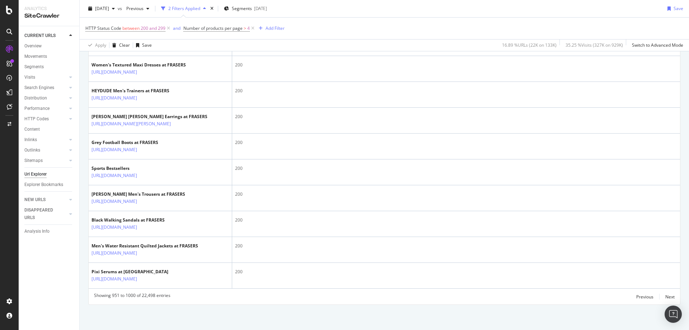
scroll to position [1533, 0]
click at [666, 297] on div "Next" at bounding box center [670, 297] width 9 height 6
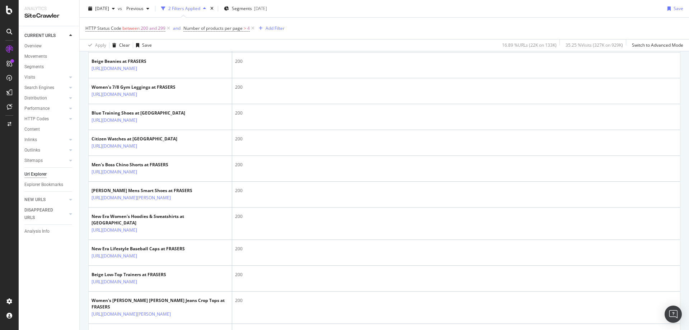
scroll to position [382, 0]
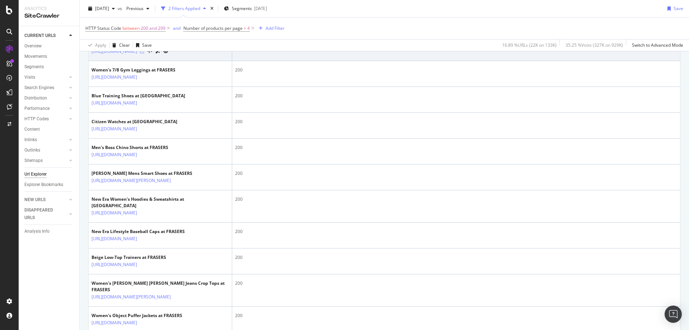
click at [144, 54] on icon at bounding box center [142, 51] width 4 height 4
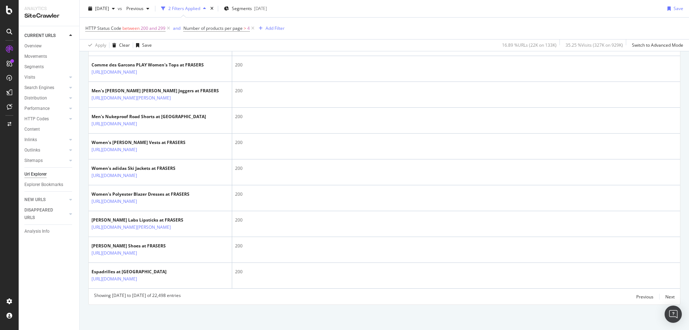
scroll to position [1574, 0]
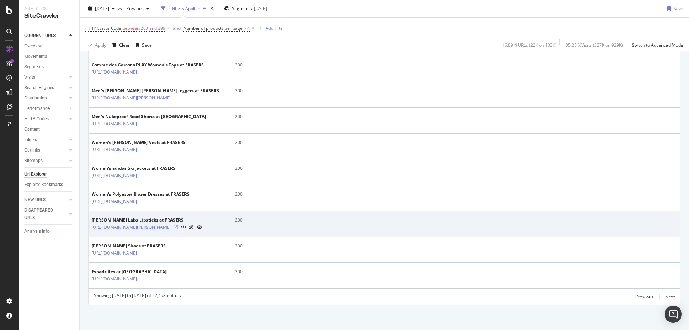
click at [178, 225] on icon at bounding box center [176, 227] width 4 height 4
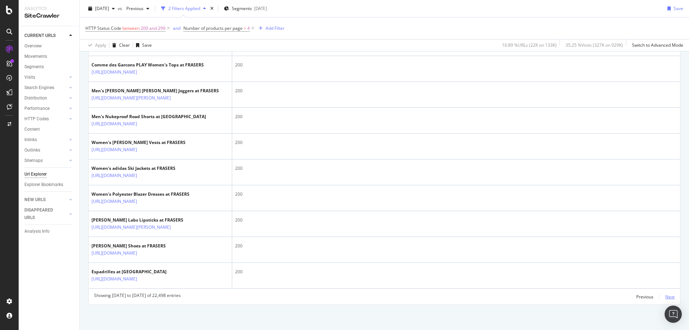
click at [666, 296] on div "Next" at bounding box center [670, 297] width 9 height 6
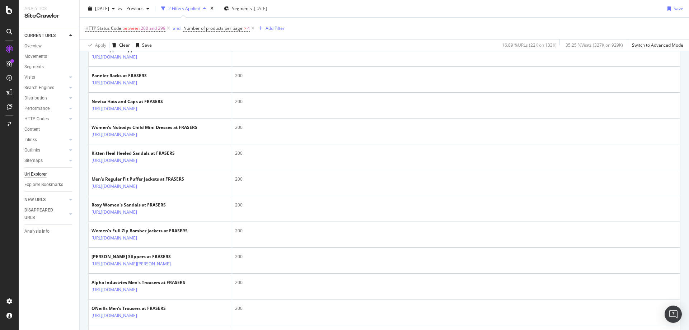
scroll to position [615, 0]
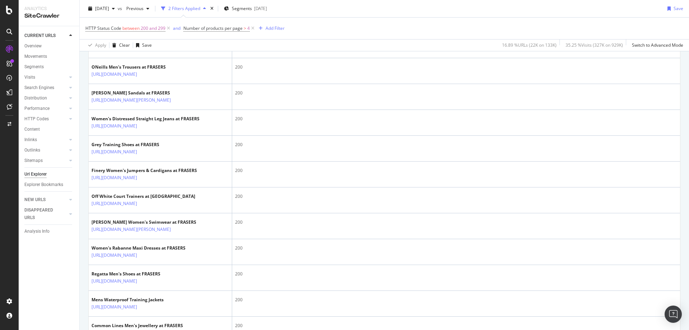
scroll to position [862, 0]
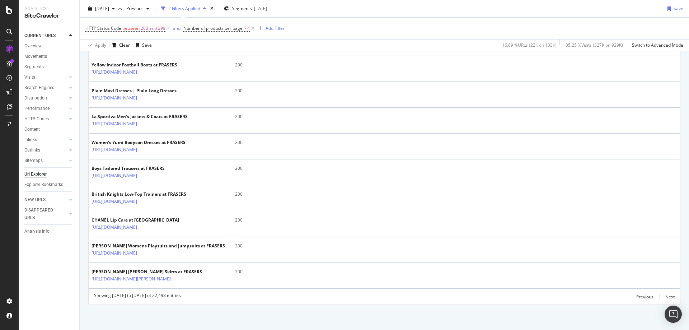
scroll to position [1581, 0]
click at [666, 297] on div "Next" at bounding box center [670, 297] width 9 height 6
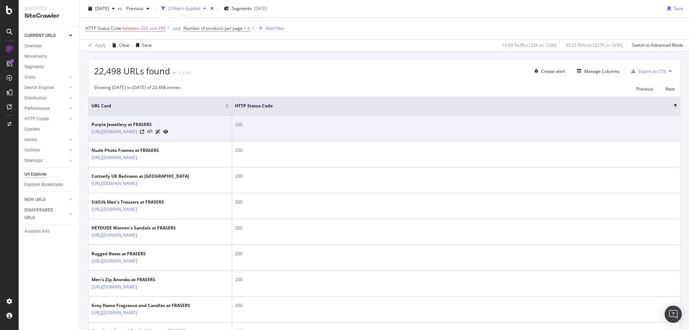
scroll to position [122, 0]
click at [144, 132] on icon at bounding box center [142, 130] width 4 height 4
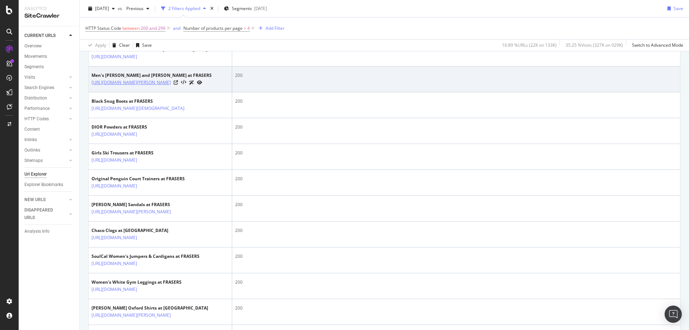
scroll to position [454, 0]
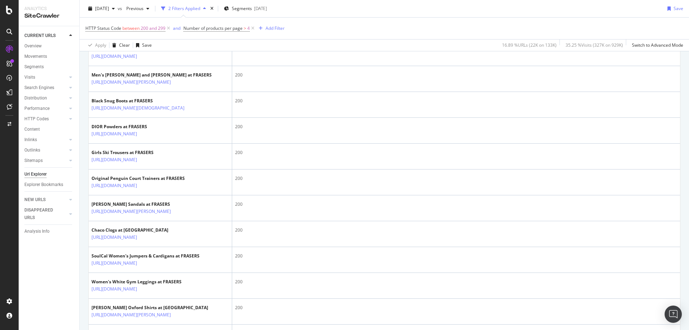
click at [144, 33] on icon at bounding box center [142, 30] width 4 height 4
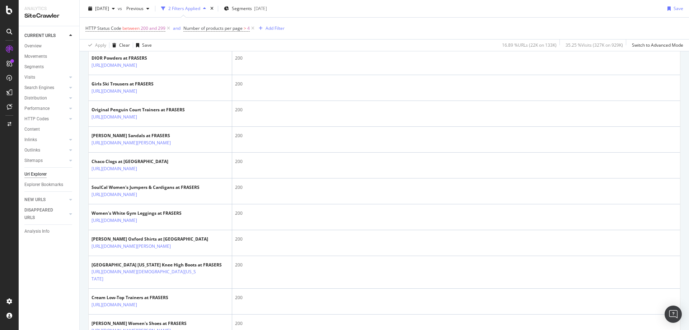
scroll to position [525, 0]
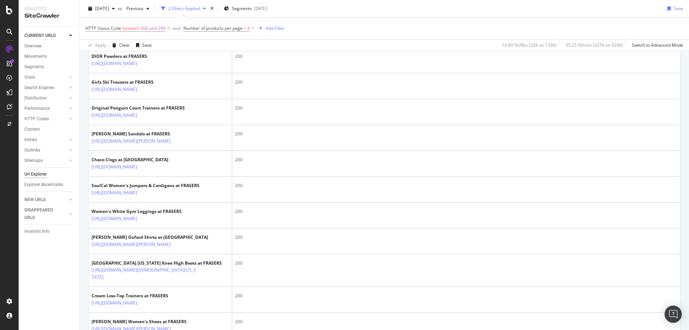
click at [192, 40] on icon at bounding box center [189, 38] width 4 height 4
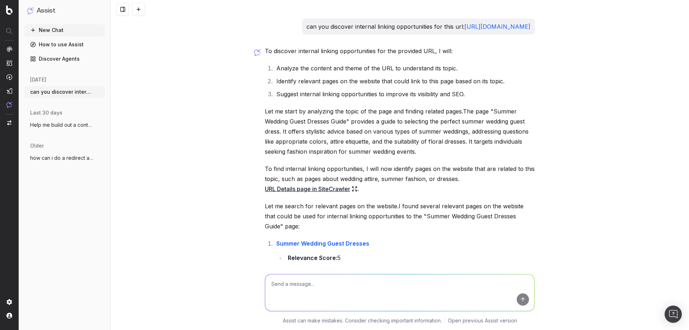
scroll to position [355, 0]
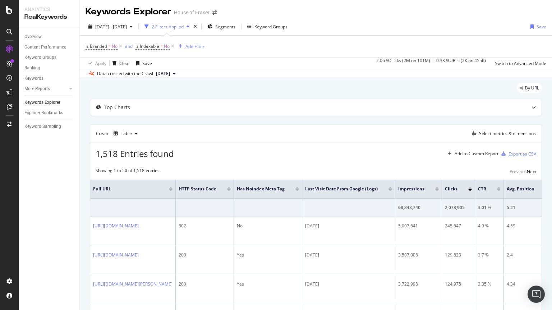
click at [512, 150] on div "Export as CSV" at bounding box center [517, 153] width 38 height 11
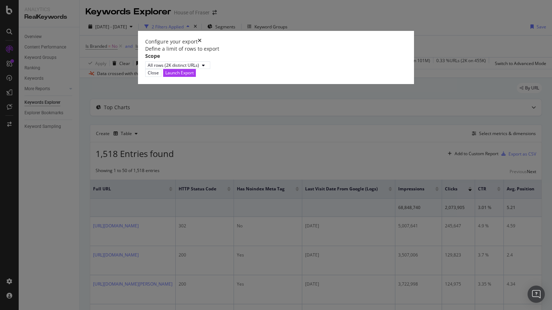
click at [194, 76] on div "Launch Export" at bounding box center [179, 73] width 28 height 6
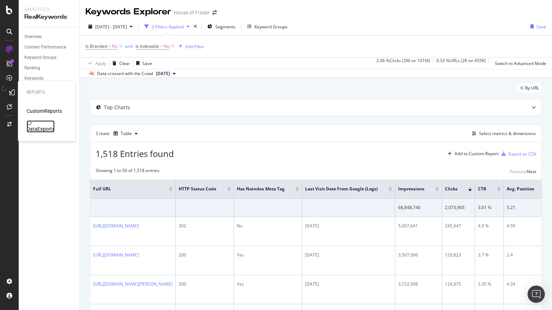
click at [41, 125] on div "DataExports" at bounding box center [41, 128] width 28 height 7
